Goal: Transaction & Acquisition: Purchase product/service

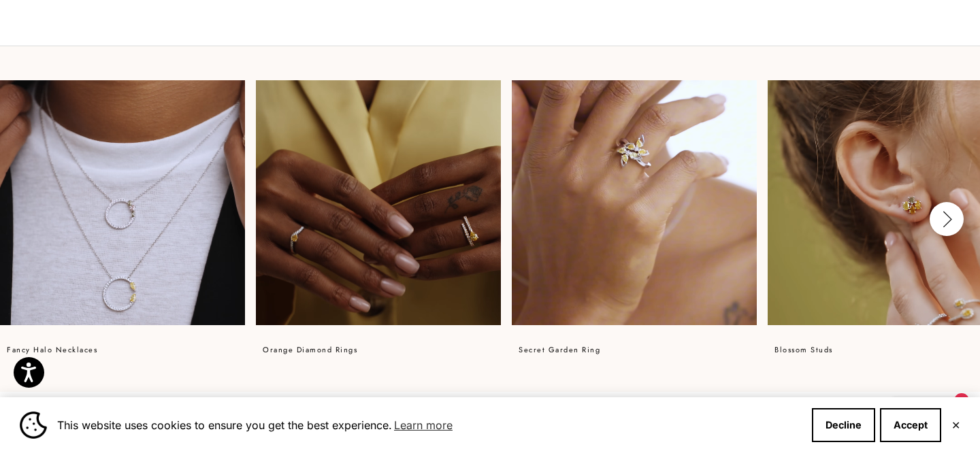
scroll to position [908, 0]
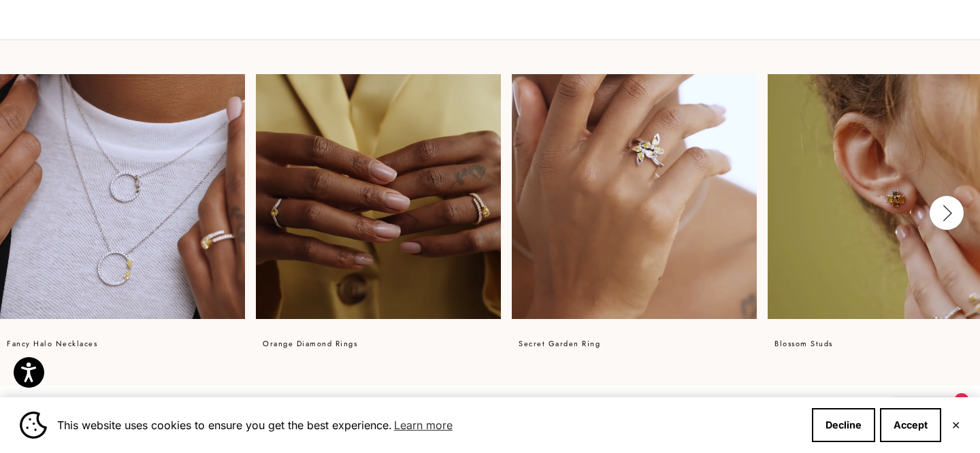
click at [849, 160] on video at bounding box center [890, 196] width 245 height 245
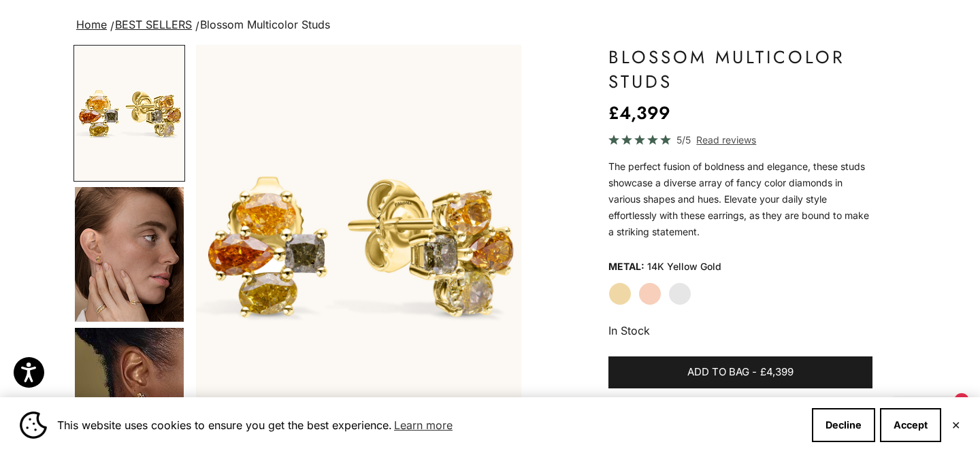
scroll to position [94, 0]
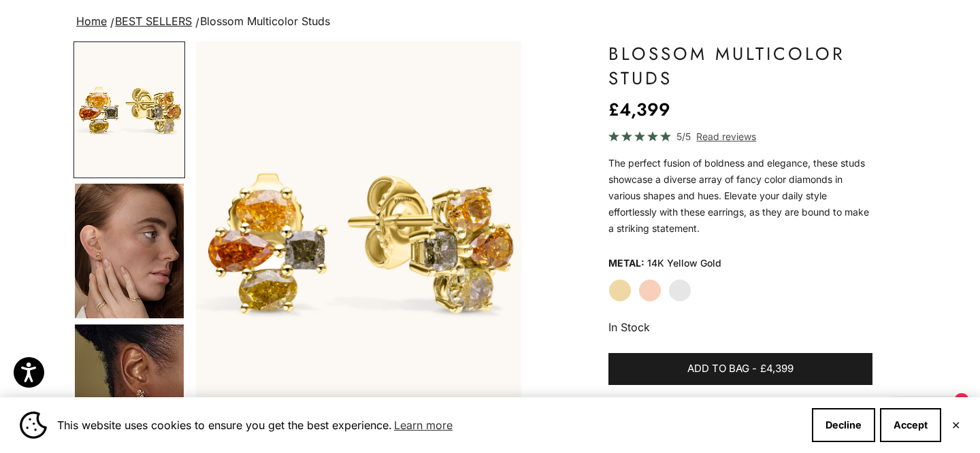
click at [647, 293] on label "Rose Gold" at bounding box center [649, 290] width 23 height 23
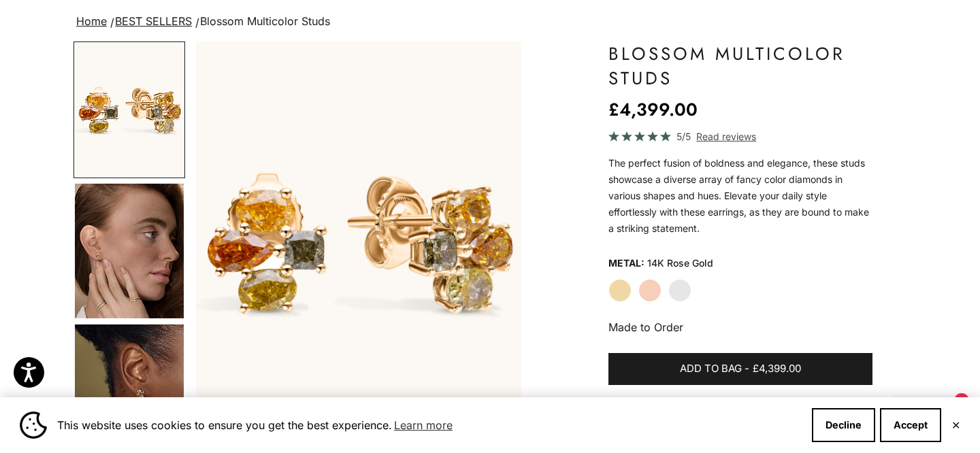
click at [677, 288] on label "White Gold" at bounding box center [679, 290] width 23 height 23
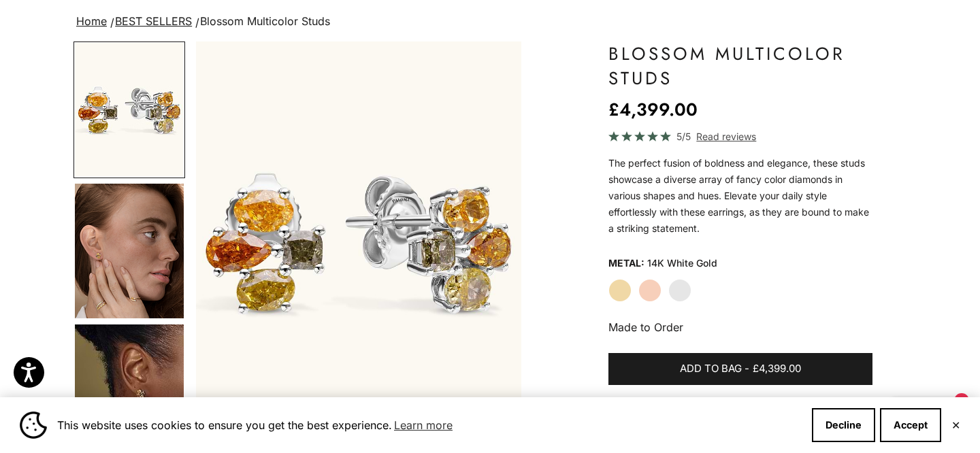
click at [652, 288] on label "Rose Gold" at bounding box center [649, 290] width 23 height 23
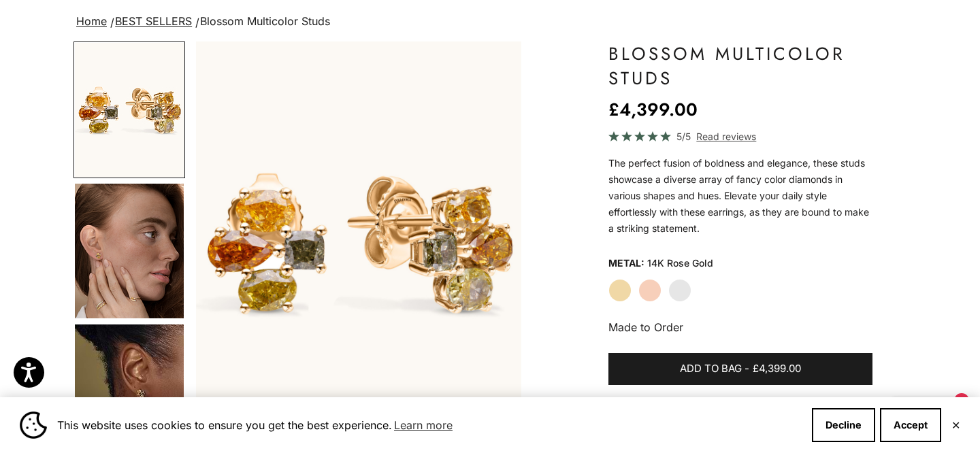
click at [611, 289] on label "Yellow Gold" at bounding box center [619, 290] width 23 height 23
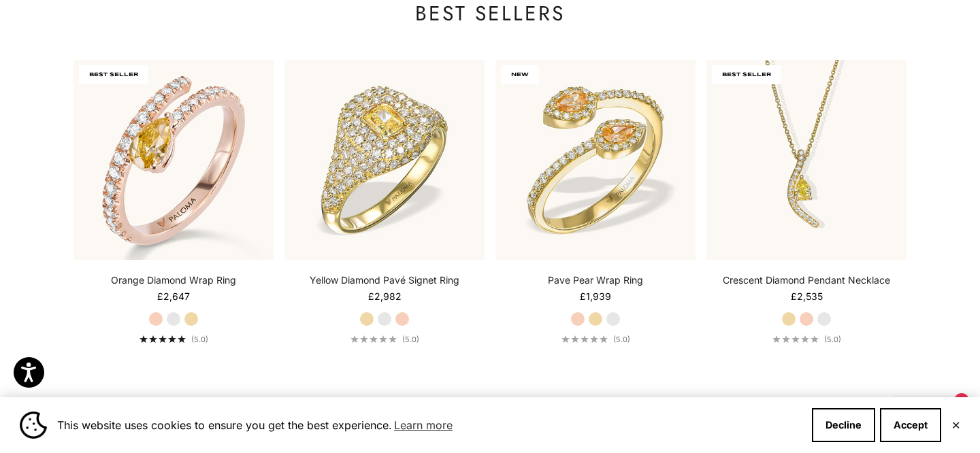
scroll to position [1342, 0]
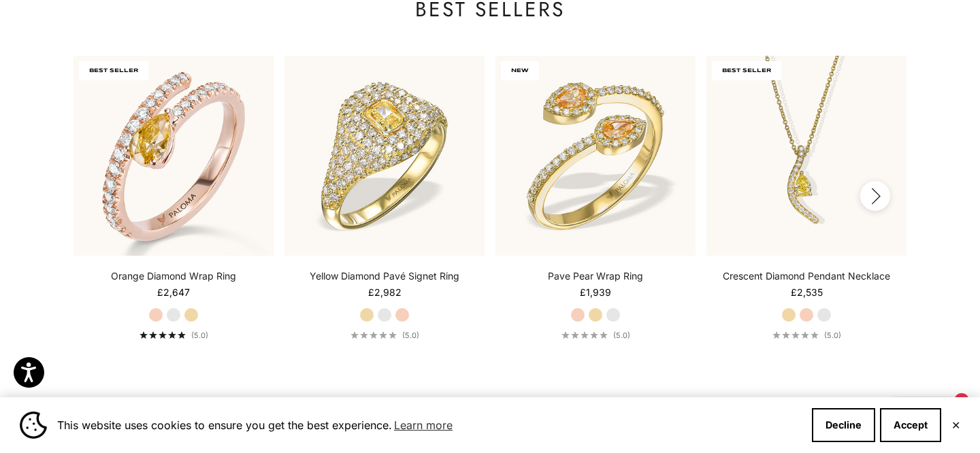
click at [877, 196] on icon "button" at bounding box center [875, 196] width 15 height 17
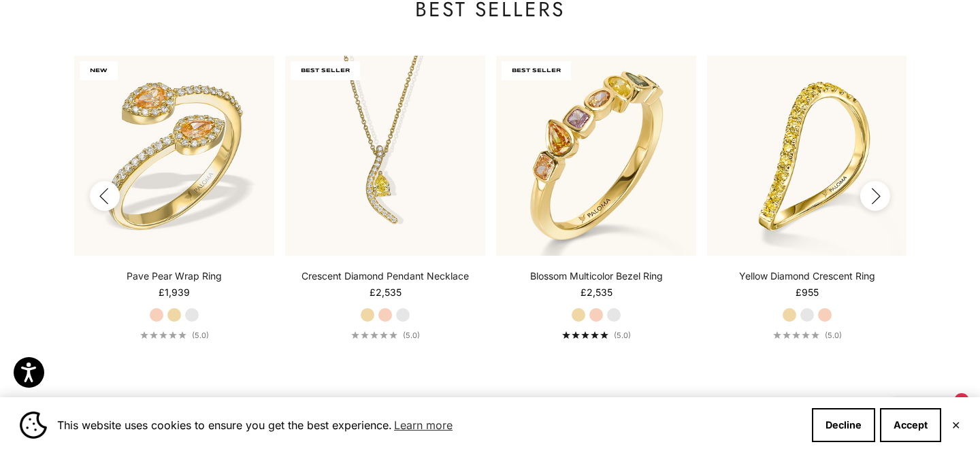
scroll to position [0, 422]
click at [877, 196] on icon "button" at bounding box center [875, 196] width 15 height 17
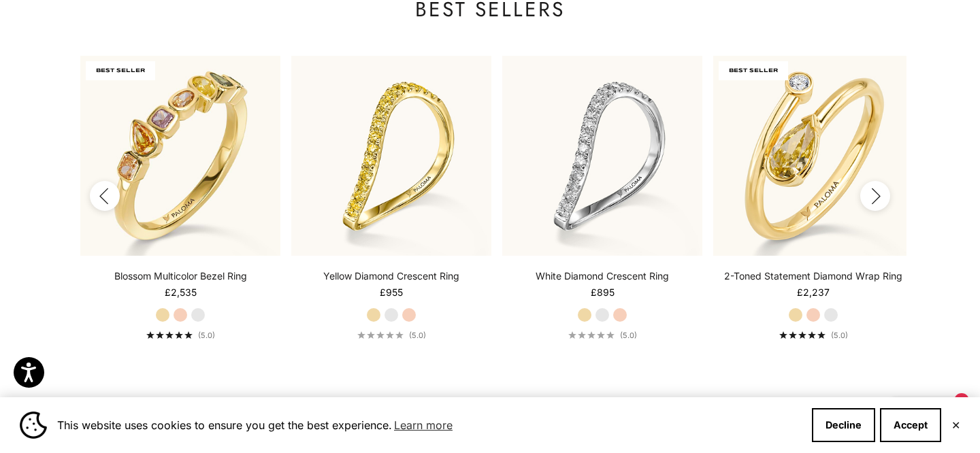
scroll to position [0, 844]
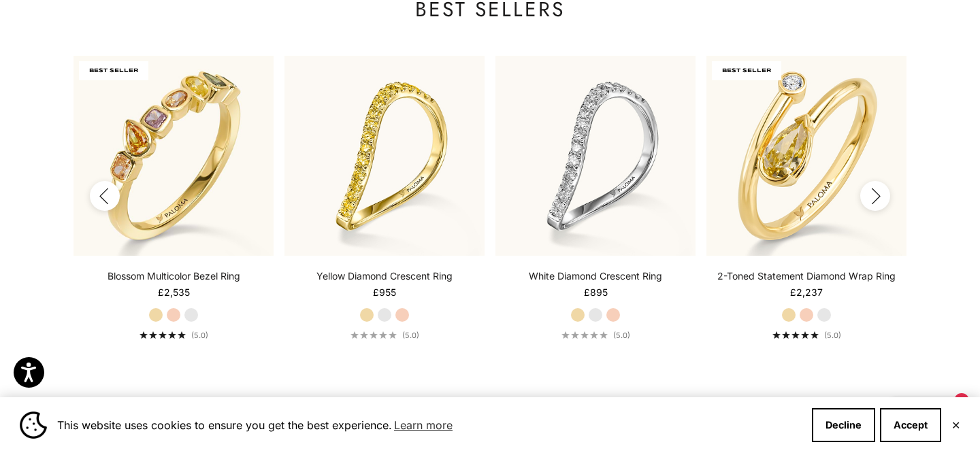
click at [877, 196] on icon "button" at bounding box center [875, 196] width 15 height 17
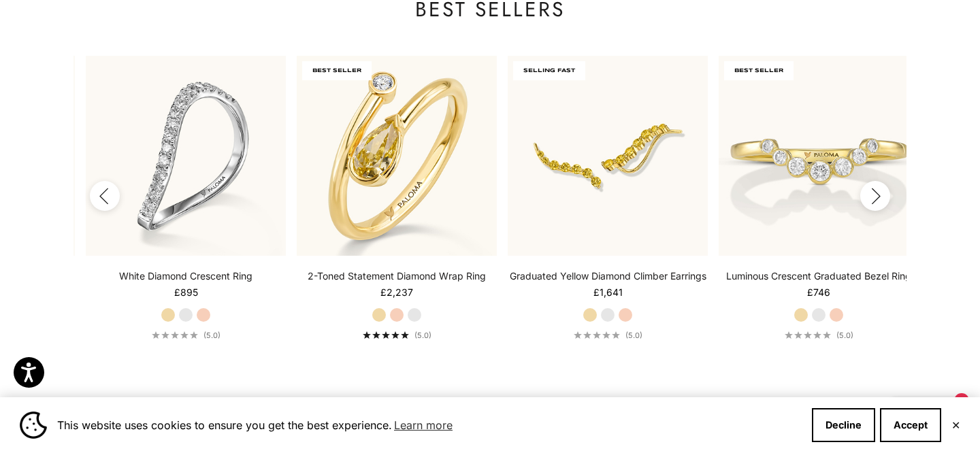
scroll to position [0, 1266]
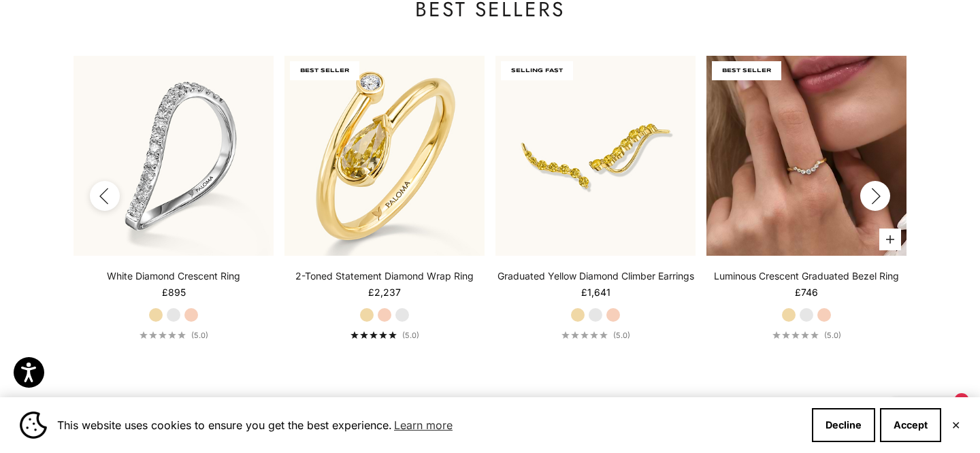
click at [807, 170] on img at bounding box center [807, 156] width 200 height 200
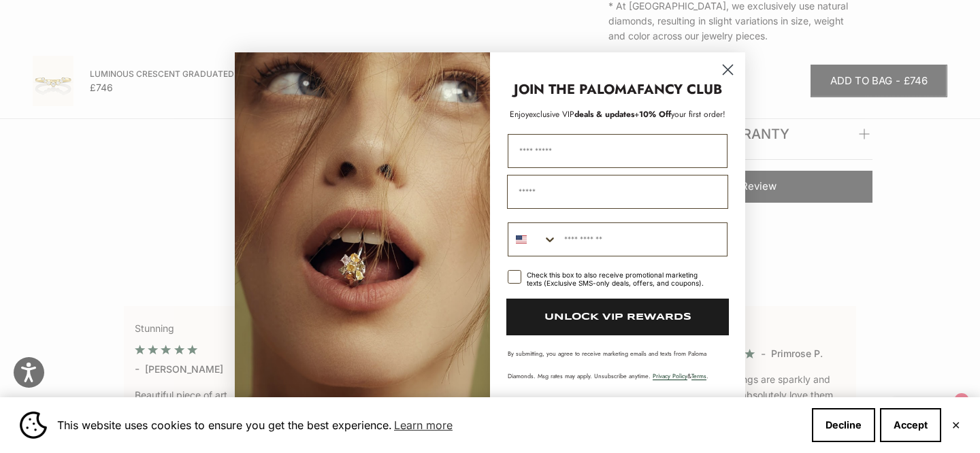
scroll to position [809, 0]
